Goal: Task Accomplishment & Management: Complete application form

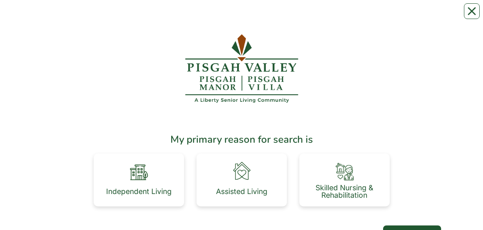
click at [138, 16] on img at bounding box center [138, 171] width 23 height 23
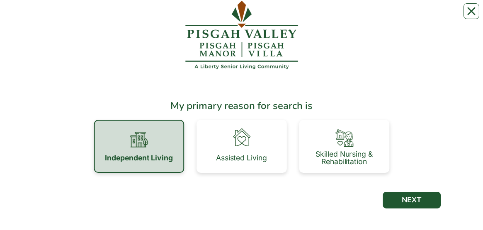
scroll to position [34, 0]
click at [422, 16] on button "NEXT" at bounding box center [412, 200] width 58 height 17
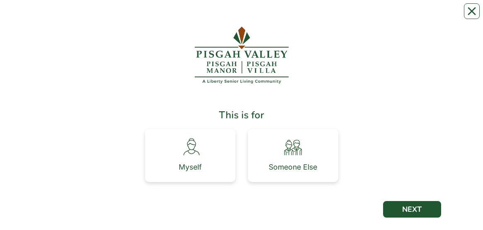
click at [221, 163] on div "Myself" at bounding box center [190, 155] width 90 height 53
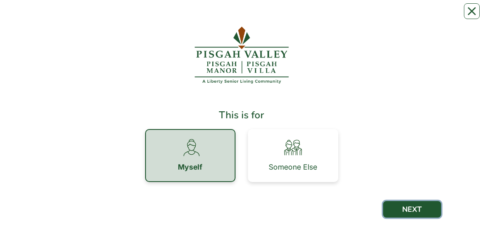
click at [424, 209] on button "NEXT" at bounding box center [412, 209] width 58 height 17
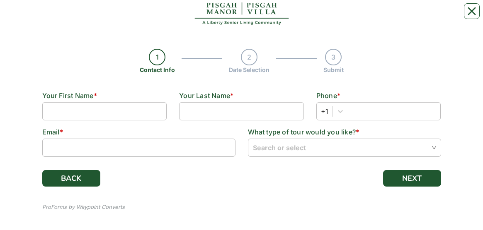
scroll to position [59, 0]
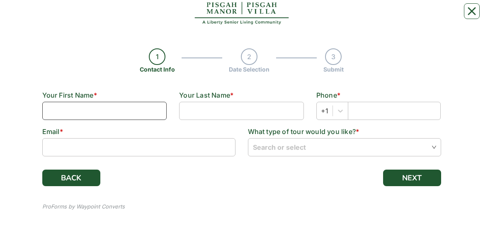
click at [134, 114] on input at bounding box center [104, 111] width 125 height 18
type input "[PERSON_NAME]"
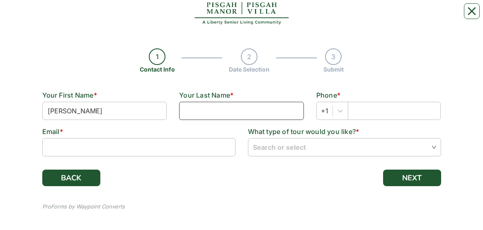
type input "[PERSON_NAME]"
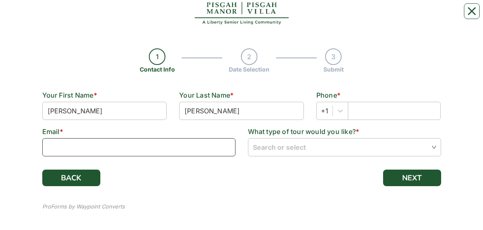
type input "[EMAIL_ADDRESS][DOMAIN_NAME]"
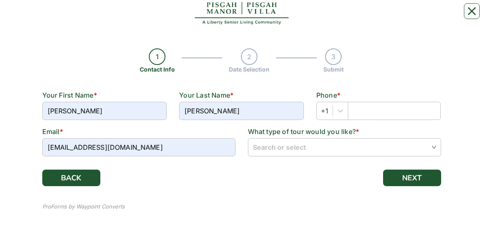
click at [433, 147] on input "search" at bounding box center [344, 147] width 183 height 17
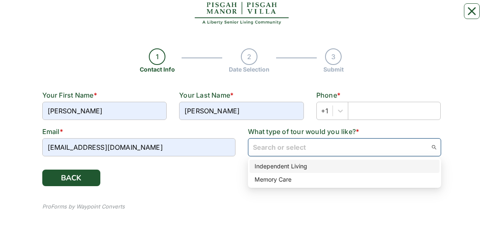
click at [309, 167] on div "Independent Living" at bounding box center [344, 166] width 180 height 9
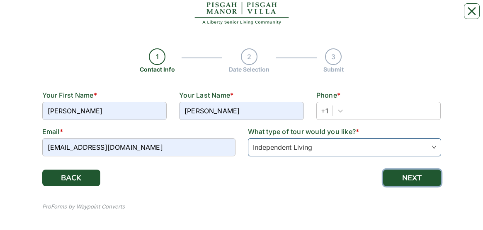
click at [419, 181] on button "NEXT" at bounding box center [412, 178] width 58 height 17
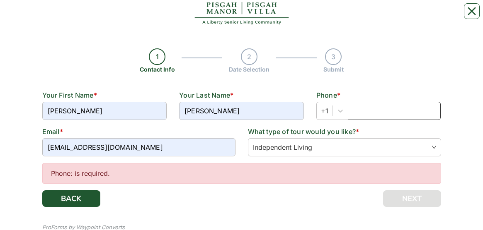
click at [393, 113] on input "text" at bounding box center [394, 111] width 93 height 18
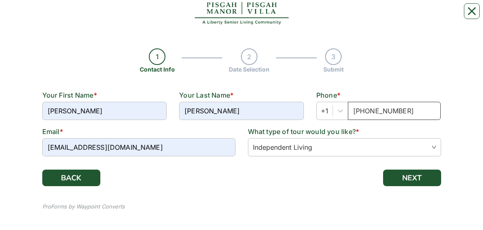
type input "[PHONE_NUMBER]"
click at [462, 119] on div "1 Contact Info 2 Date Selection 3 Submit Contact Info Step 1 \ 3 Your First Nam…" at bounding box center [241, 89] width 470 height 281
click at [420, 178] on button "NEXT" at bounding box center [412, 178] width 58 height 17
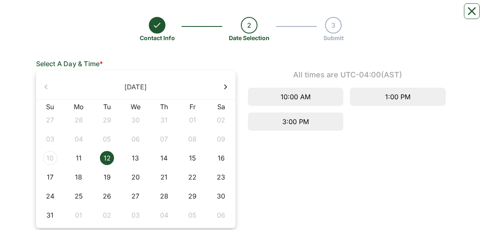
scroll to position [94, 0]
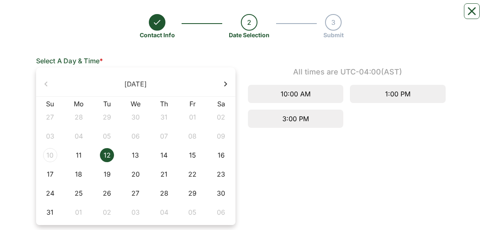
click at [318, 97] on div "10:00 AM" at bounding box center [296, 94] width 96 height 18
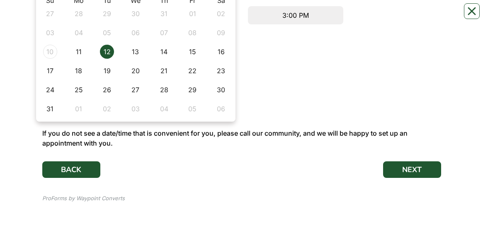
scroll to position [197, 0]
click at [418, 167] on button "NEXT" at bounding box center [412, 170] width 58 height 17
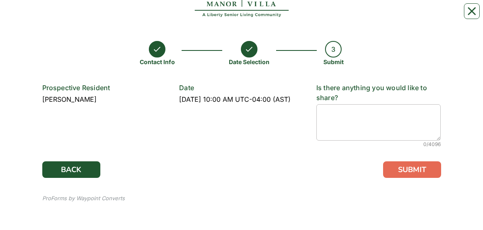
scroll to position [67, 0]
click at [418, 169] on button "SUBMIT" at bounding box center [412, 170] width 58 height 17
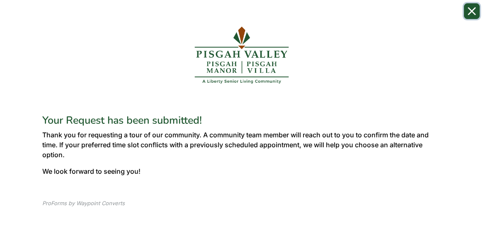
click at [466, 13] on button "Close" at bounding box center [472, 11] width 16 height 16
